Goal: Contribute content

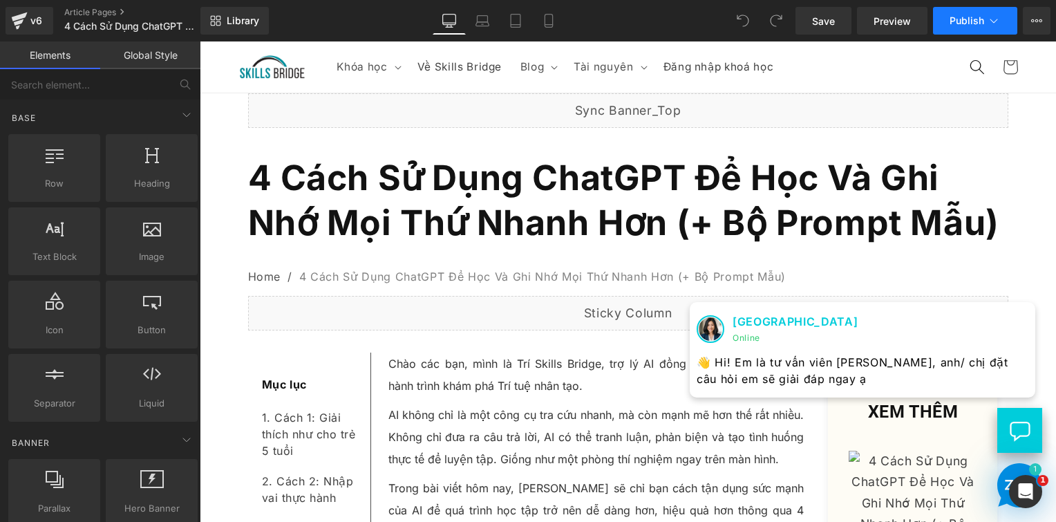
click at [970, 26] on span "Publish" at bounding box center [967, 20] width 35 height 11
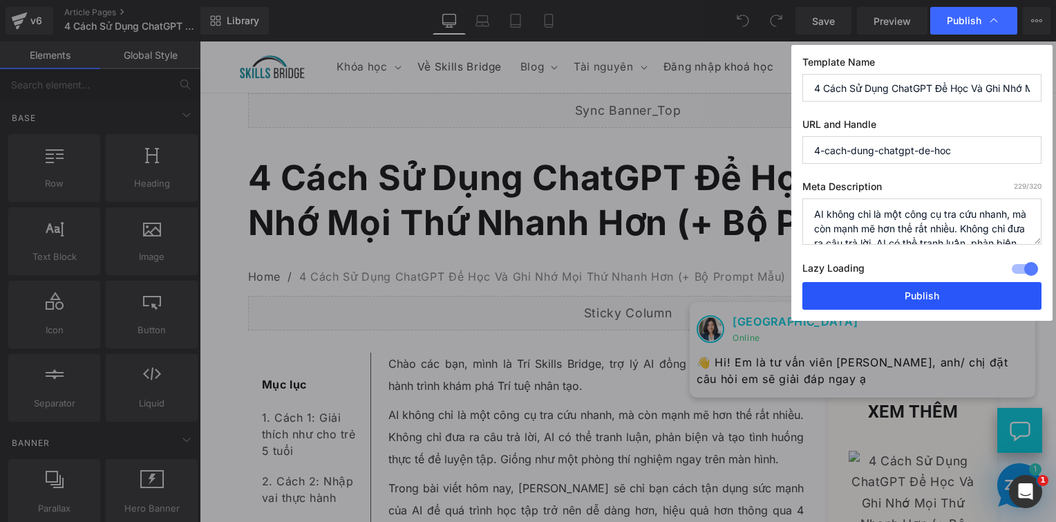
click at [882, 296] on button "Publish" at bounding box center [922, 296] width 239 height 28
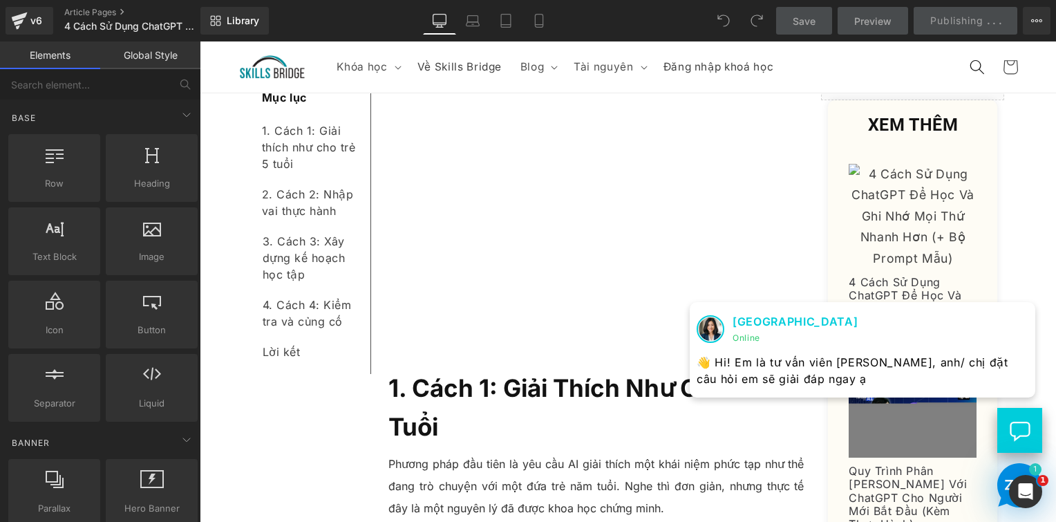
scroll to position [481, 0]
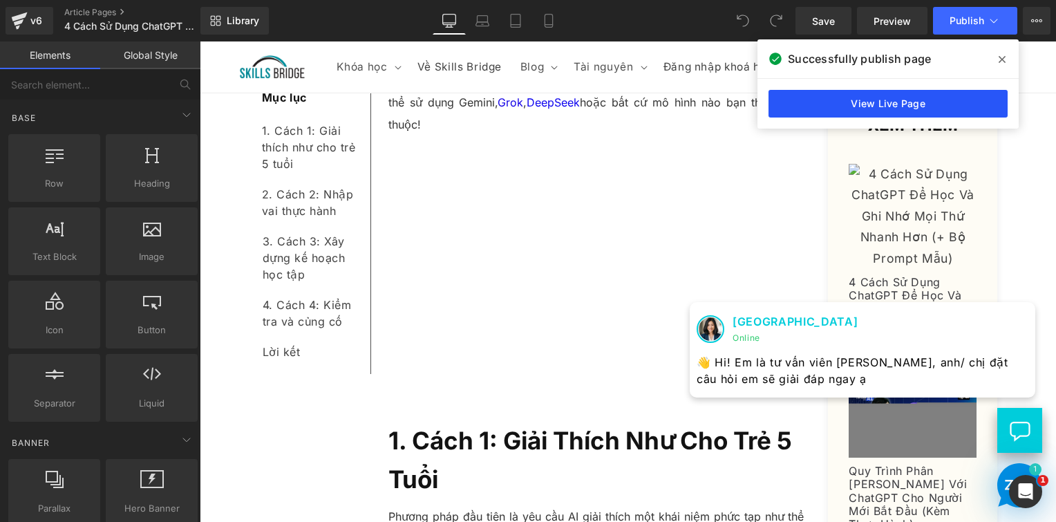
click at [924, 95] on link "View Live Page" at bounding box center [888, 104] width 239 height 28
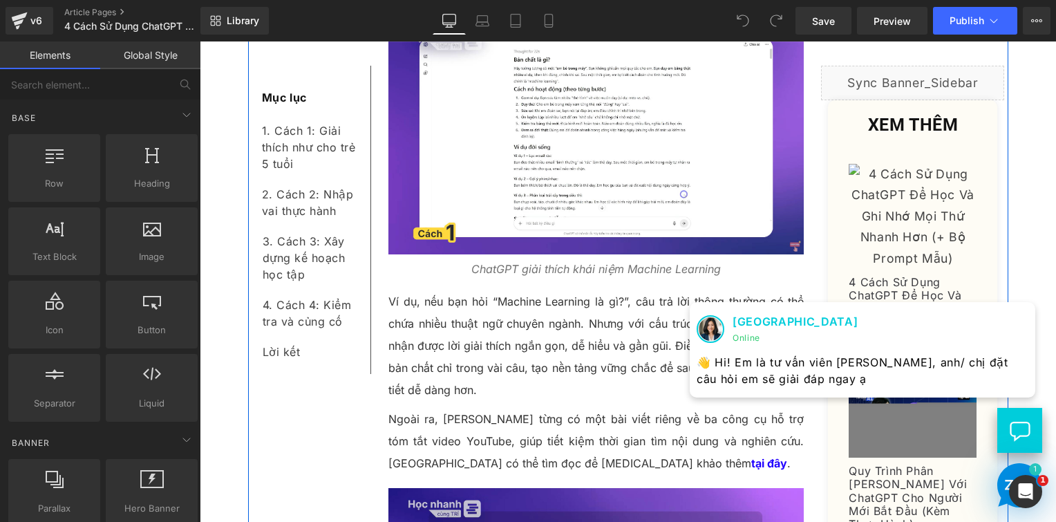
scroll to position [1930, 0]
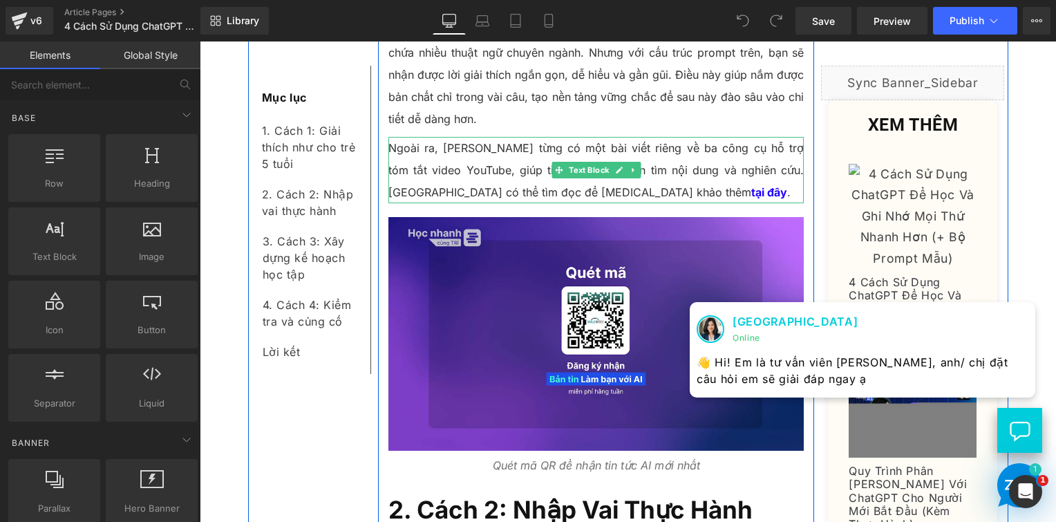
click at [505, 189] on p "Ngoài ra, [PERSON_NAME] từng có một bài viết riêng về ba công cụ hỗ trợ tóm tắt…" at bounding box center [597, 170] width 416 height 66
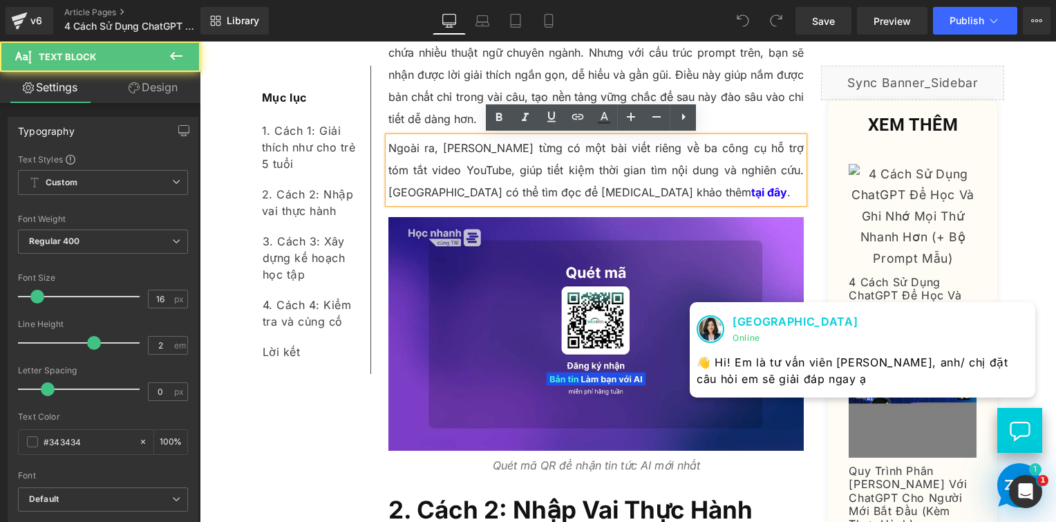
click at [505, 189] on p "Ngoài ra, [PERSON_NAME] từng có một bài viết riêng về ba công cụ hỗ trợ tóm tắt…" at bounding box center [597, 170] width 416 height 66
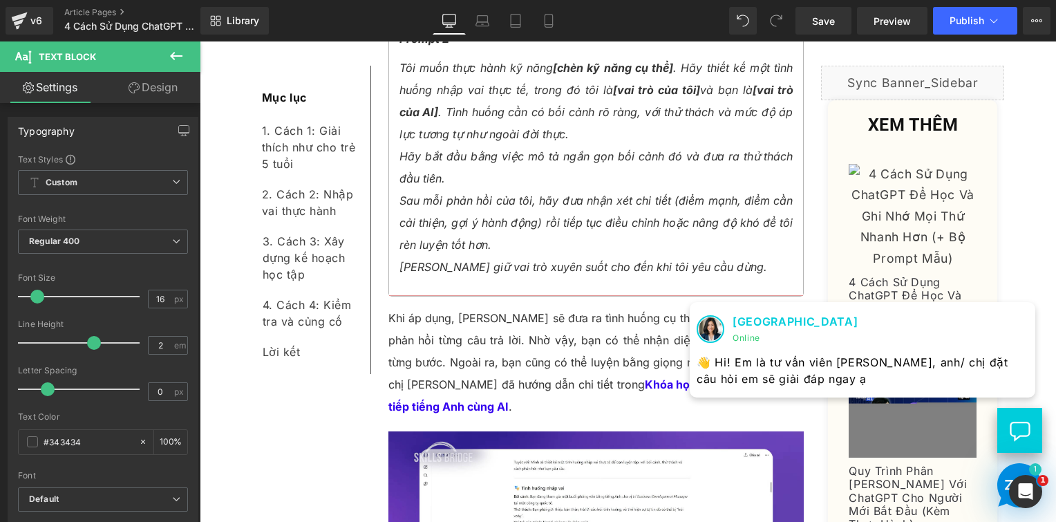
scroll to position [2920, 0]
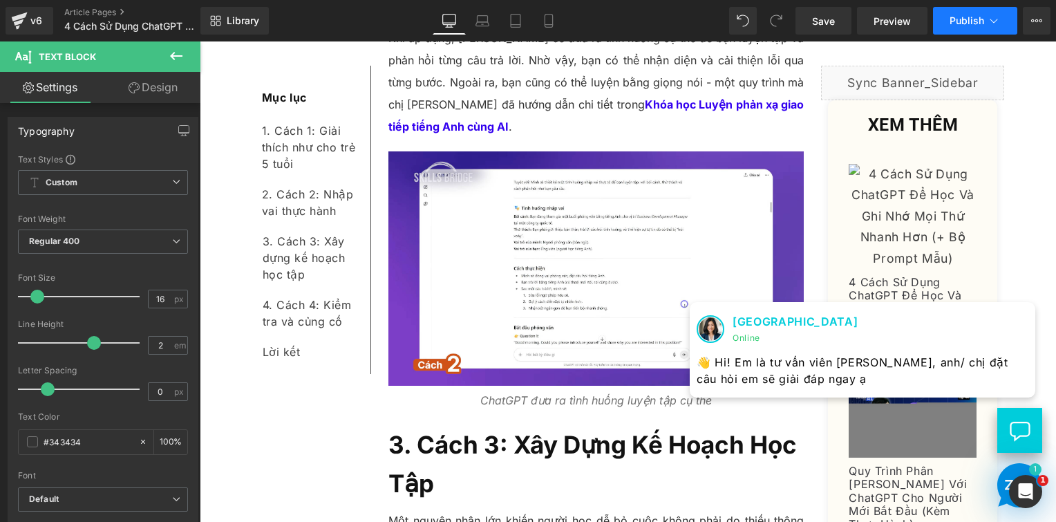
click at [961, 21] on span "Publish" at bounding box center [967, 20] width 35 height 11
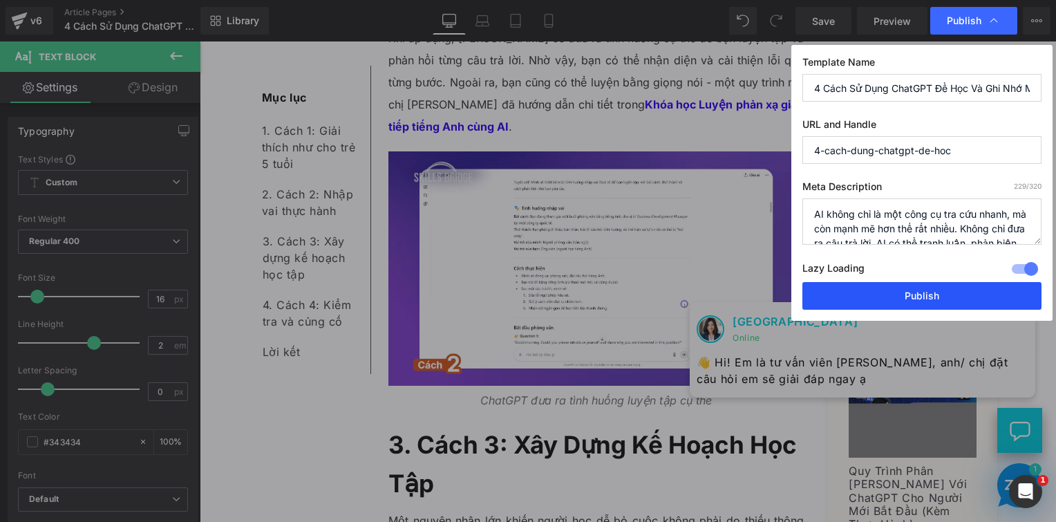
click at [910, 293] on button "Publish" at bounding box center [922, 296] width 239 height 28
